Goal: Transaction & Acquisition: Subscribe to service/newsletter

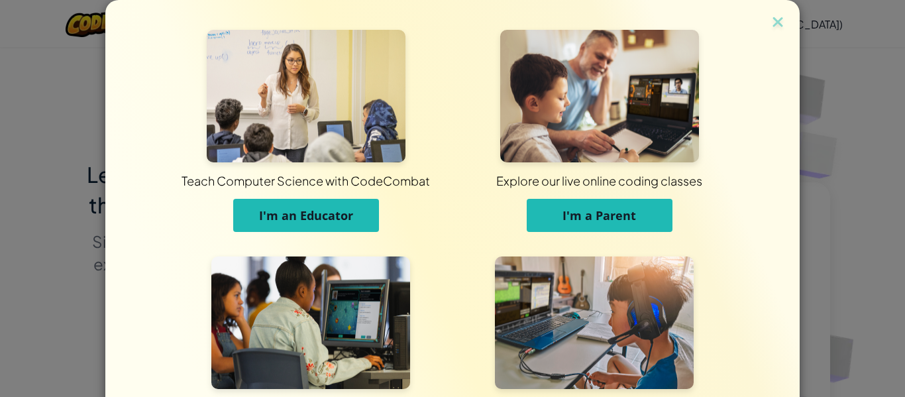
scroll to position [128, 0]
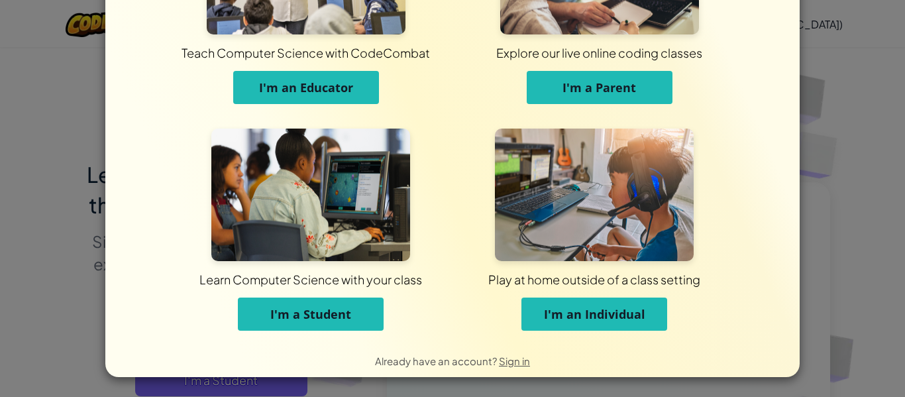
click at [298, 333] on div "Learn Computer Science with your class I'm a Student" at bounding box center [311, 236] width 284 height 215
click at [298, 331] on div "Learn Computer Science with your class I'm a Student" at bounding box center [311, 236] width 284 height 215
click at [271, 303] on button "I'm a Student" at bounding box center [311, 314] width 146 height 33
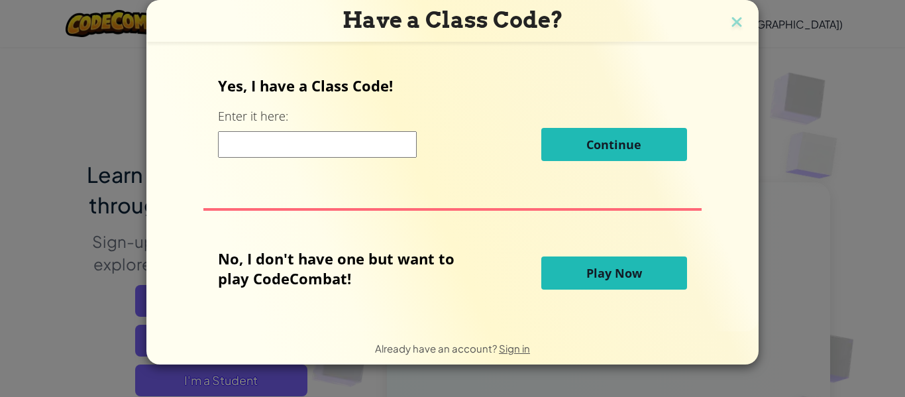
scroll to position [0, 0]
click at [743, 22] on img at bounding box center [736, 23] width 17 height 20
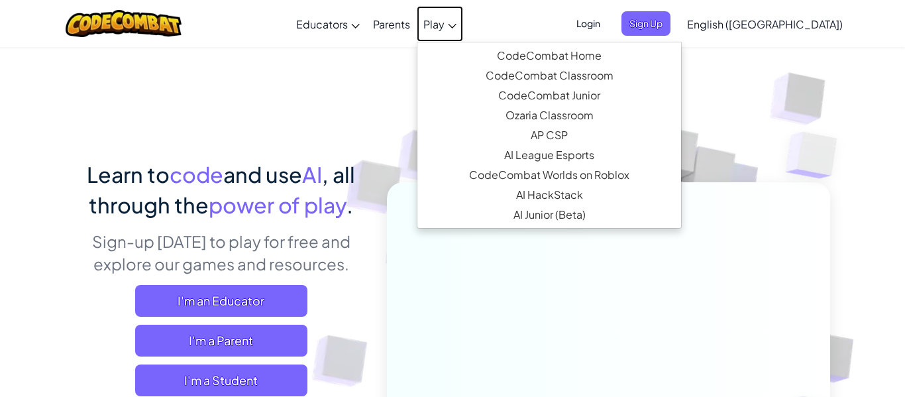
click at [463, 32] on link "Play" at bounding box center [440, 24] width 46 height 36
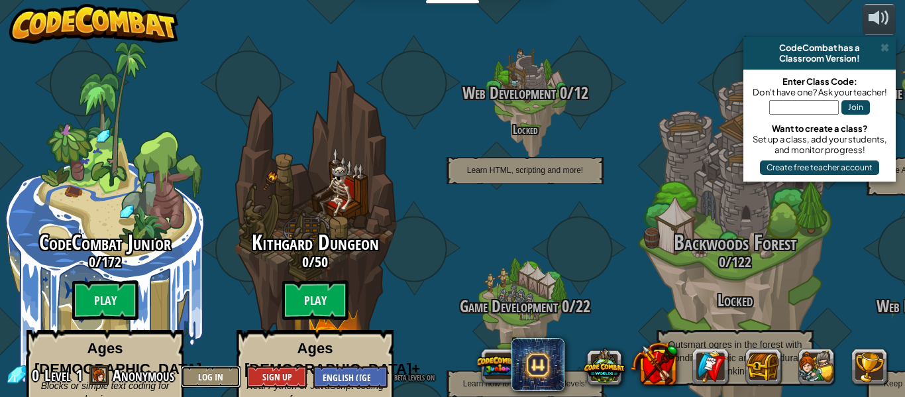
click at [215, 380] on button "Log In" at bounding box center [211, 377] width 60 height 22
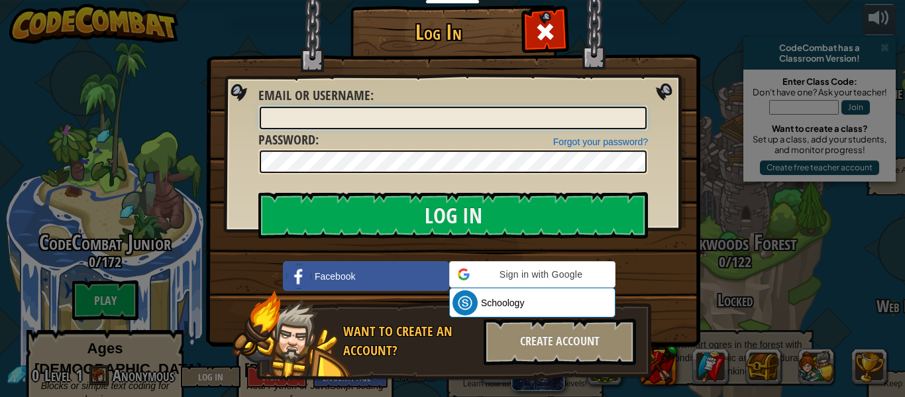
type input "[PERSON_NAME] A75748942"
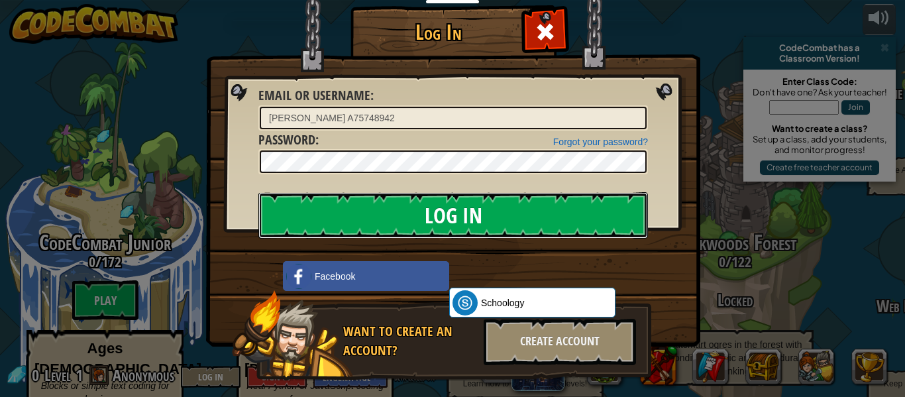
click at [390, 209] on input "Log In" at bounding box center [453, 215] width 390 height 46
